Goal: Navigation & Orientation: Find specific page/section

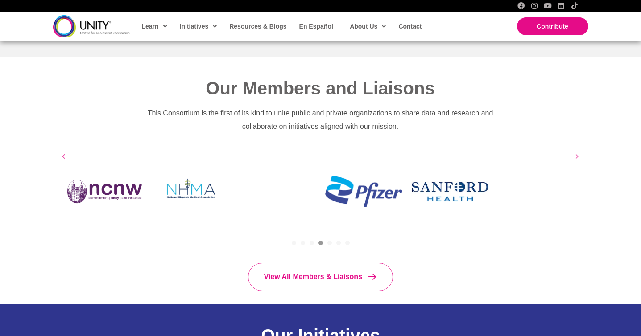
scroll to position [557, 0]
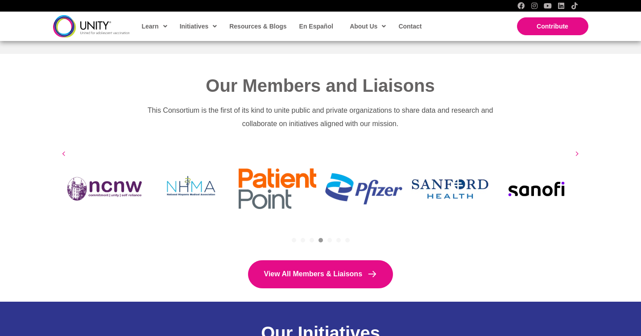
click at [309, 271] on span "View All Members & Liaisons" at bounding box center [313, 275] width 99 height 8
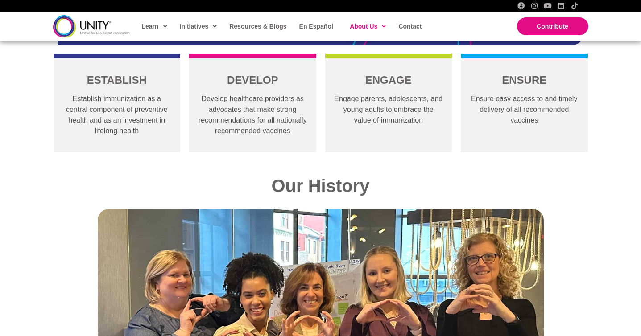
scroll to position [585, 0]
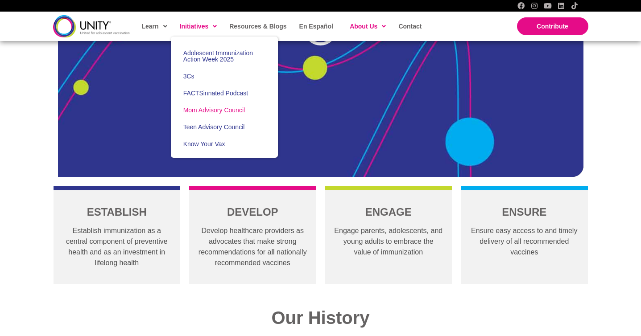
click at [201, 110] on span "Mom Advisory Council" at bounding box center [214, 110] width 62 height 7
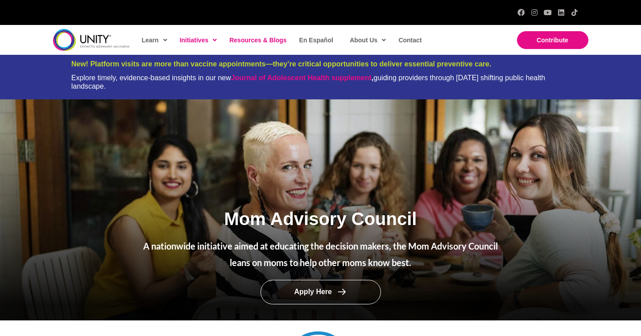
click at [273, 41] on span "Resources & Blogs" at bounding box center [257, 40] width 57 height 7
